Goal: Register for event/course

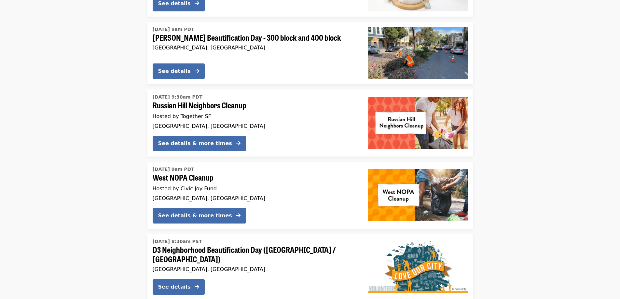
scroll to position [684, 0]
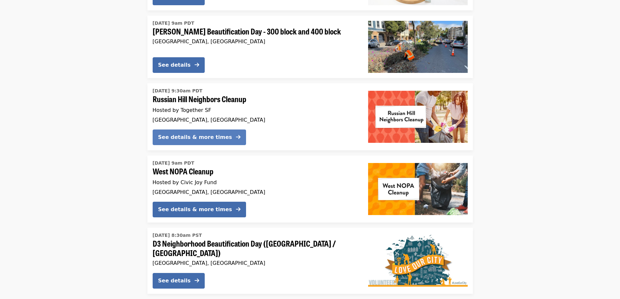
click at [212, 137] on div "See details & more times" at bounding box center [195, 138] width 74 height 8
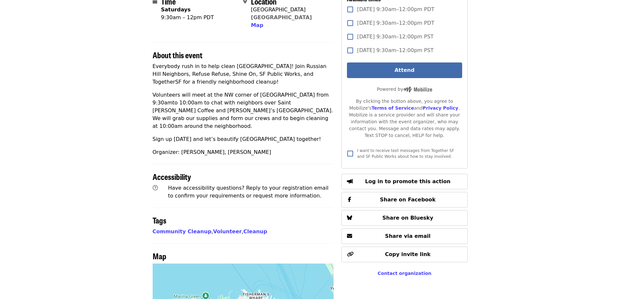
scroll to position [164, 0]
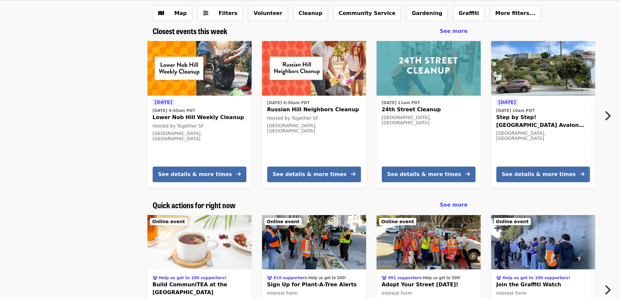
scroll to position [34, 0]
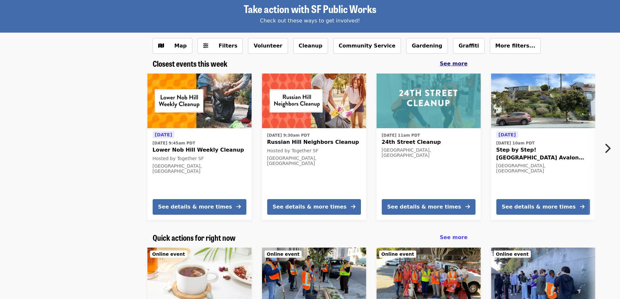
click at [452, 62] on span "See more" at bounding box center [454, 64] width 28 height 6
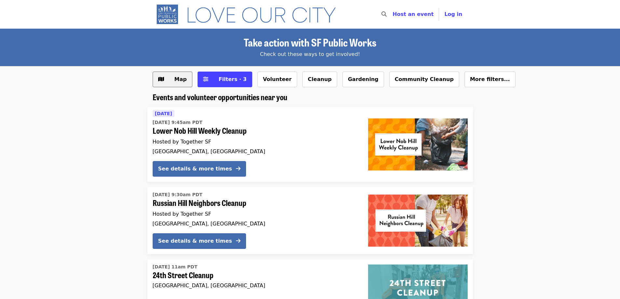
click at [166, 76] on button "Map" at bounding box center [173, 80] width 40 height 16
click at [394, 76] on button "Community Cleanup" at bounding box center [425, 80] width 70 height 16
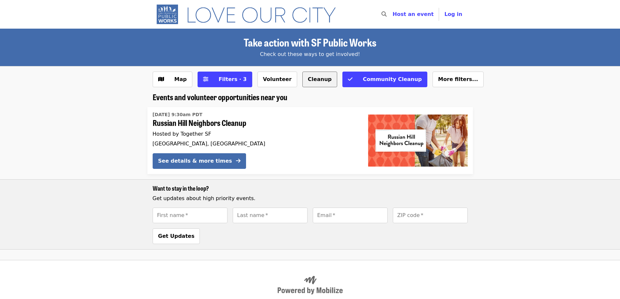
click at [303, 80] on button "Cleanup" at bounding box center [320, 80] width 35 height 16
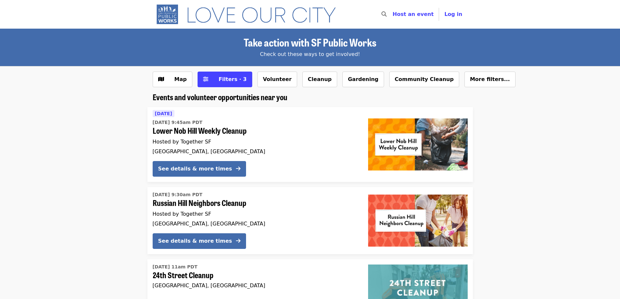
scroll to position [34, 0]
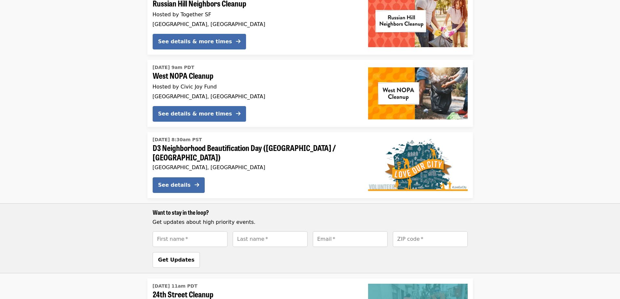
scroll to position [814, 0]
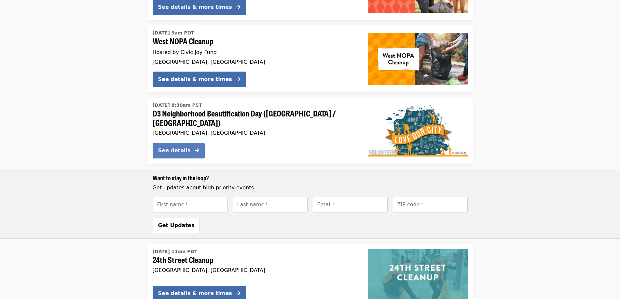
click at [178, 147] on div "See details" at bounding box center [174, 151] width 33 height 8
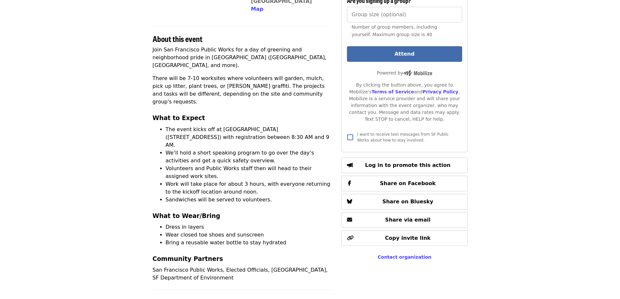
scroll to position [228, 0]
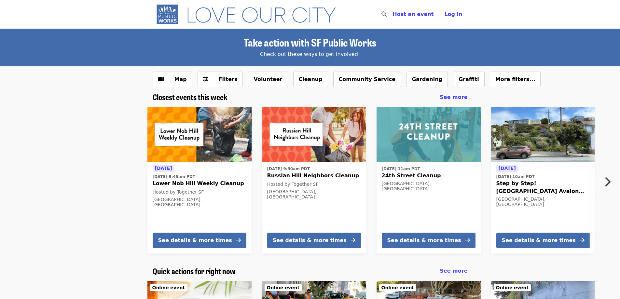
click at [387, 14] on icon "search icon" at bounding box center [384, 14] width 5 height 6
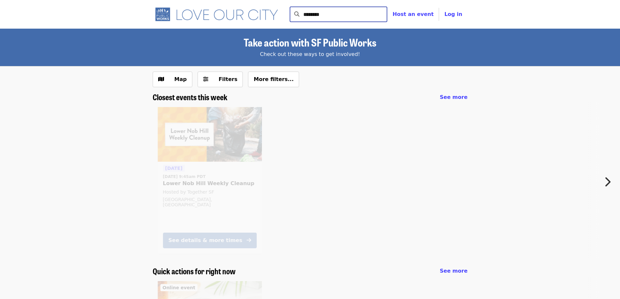
type input "********"
